Goal: Task Accomplishment & Management: Use online tool/utility

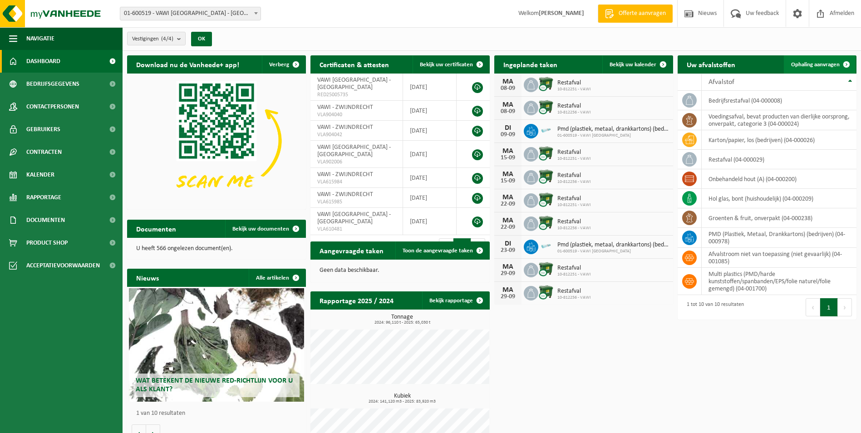
click at [817, 62] on span "Ophaling aanvragen" at bounding box center [815, 65] width 49 height 6
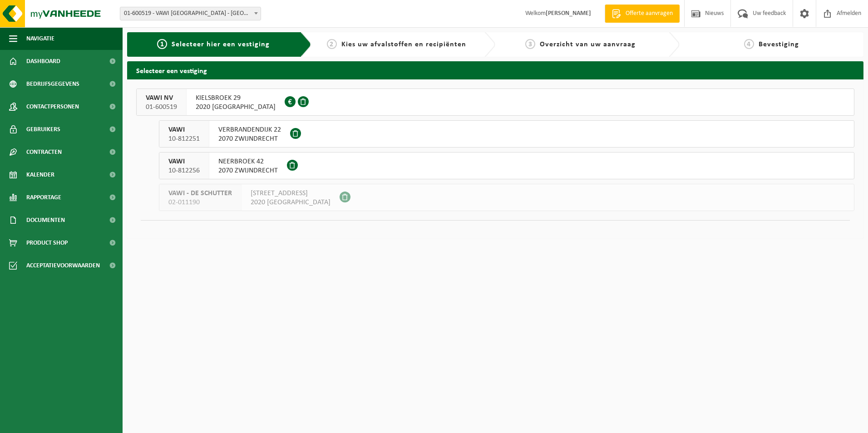
click at [180, 106] on div "VAWI NV 01-600519" at bounding box center [162, 102] width 50 height 26
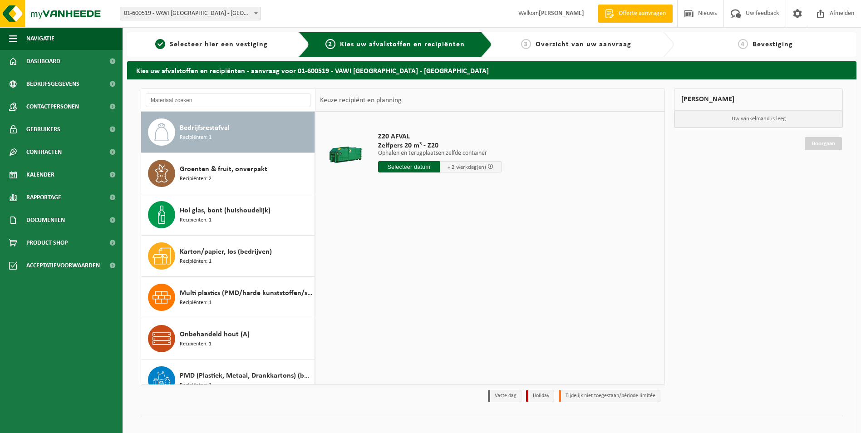
click at [415, 168] on input "text" at bounding box center [409, 166] width 62 height 11
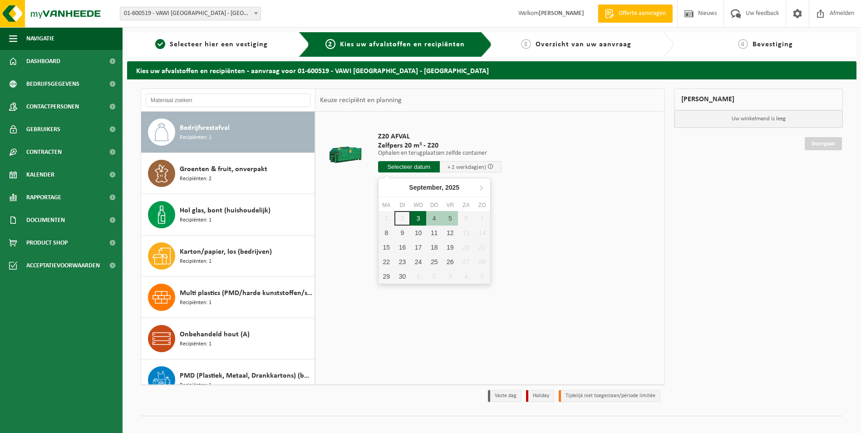
click at [420, 219] on div "3" at bounding box center [418, 218] width 16 height 15
type input "Van 2025-09-03"
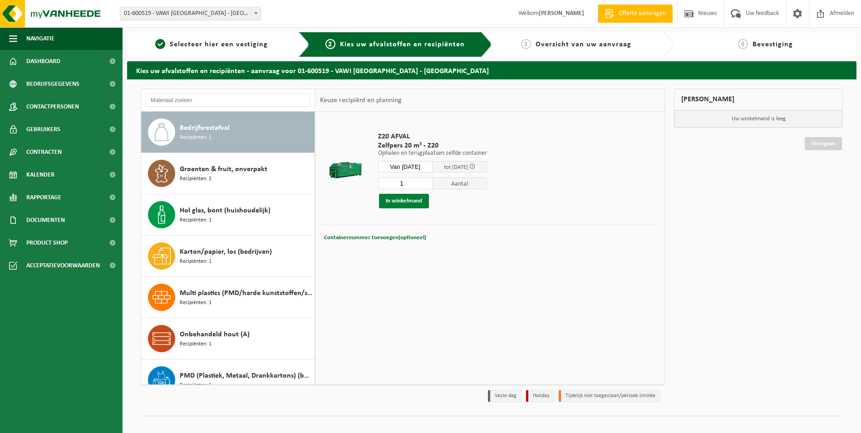
click at [405, 202] on button "In winkelmand" at bounding box center [404, 201] width 50 height 15
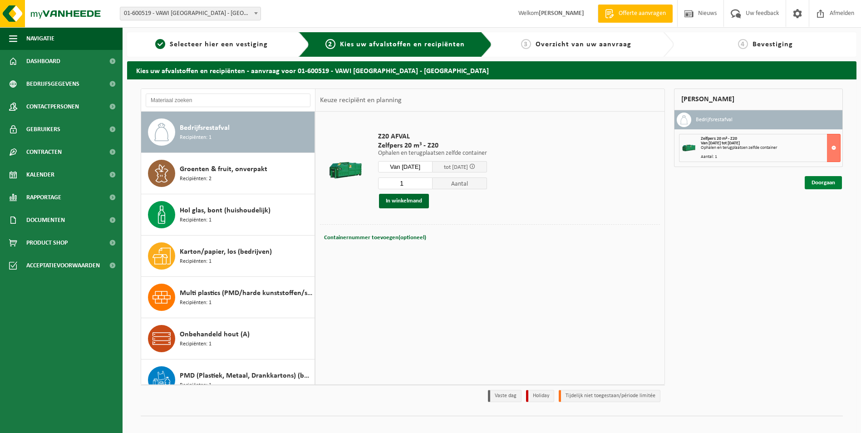
click at [825, 183] on link "Doorgaan" at bounding box center [823, 182] width 37 height 13
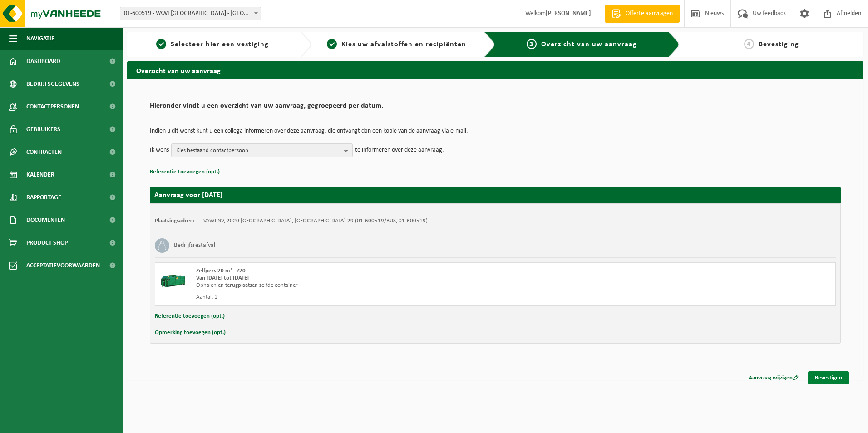
click at [829, 380] on link "Bevestigen" at bounding box center [828, 377] width 41 height 13
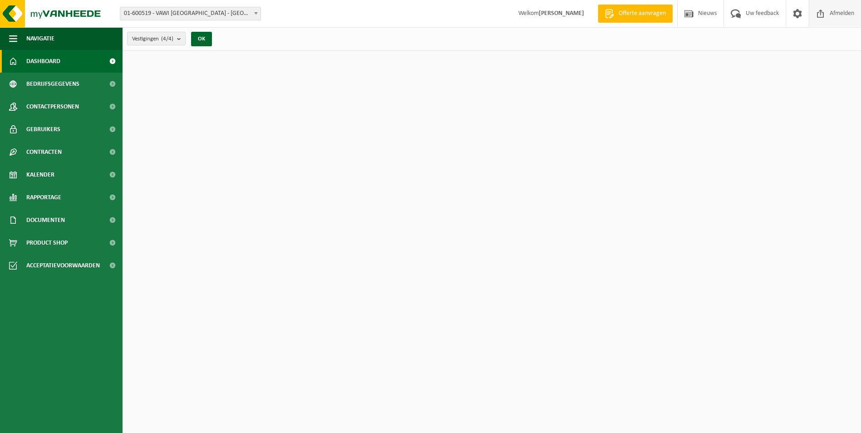
click at [841, 16] on span "Afmelden" at bounding box center [842, 13] width 29 height 27
